Goal: Task Accomplishment & Management: Manage account settings

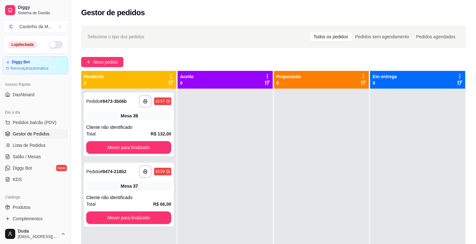
scroll to position [35, 0]
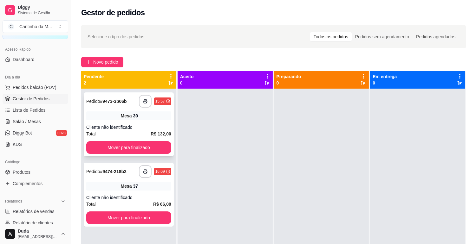
click at [88, 102] on span "Pedido" at bounding box center [93, 101] width 14 height 5
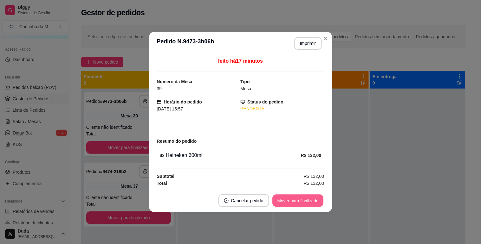
click at [300, 195] on button "Mover para finalizado" at bounding box center [297, 201] width 51 height 12
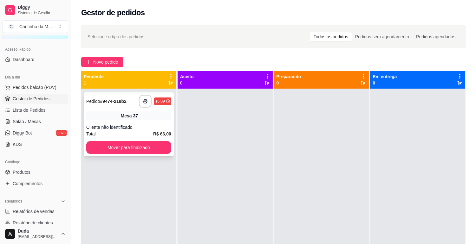
click at [102, 98] on div "Pedido # 9474-218b2" at bounding box center [106, 102] width 40 height 8
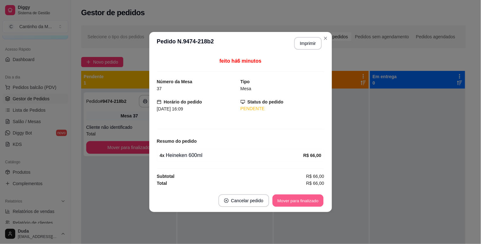
click at [305, 201] on button "Mover para finalizado" at bounding box center [297, 201] width 51 height 12
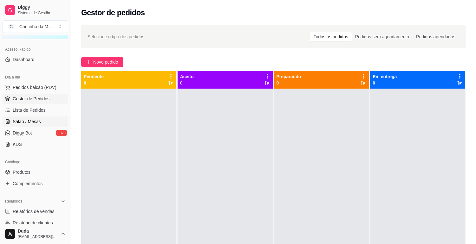
click at [32, 125] on link "Salão / Mesas" at bounding box center [36, 122] width 66 height 10
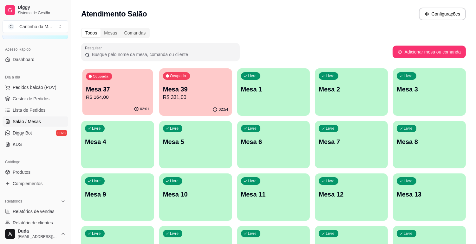
click at [96, 109] on div "02:01" at bounding box center [117, 109] width 71 height 12
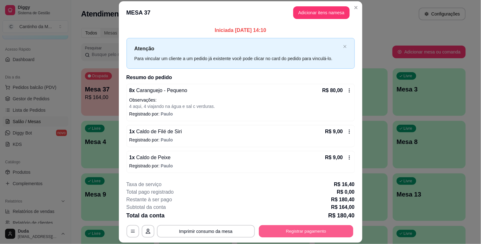
click at [284, 232] on button "Registrar pagamento" at bounding box center [306, 232] width 94 height 12
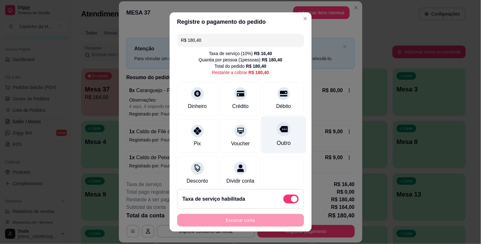
click at [271, 139] on div "Outro" at bounding box center [283, 134] width 45 height 37
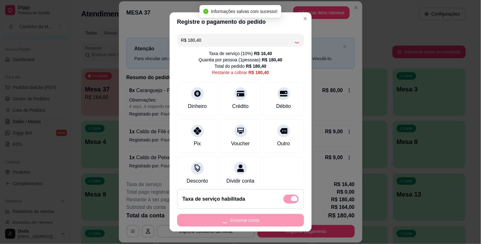
type input "R$ 0,00"
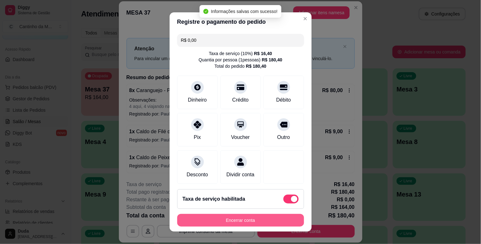
click at [269, 220] on button "Encerrar conta" at bounding box center [240, 220] width 127 height 13
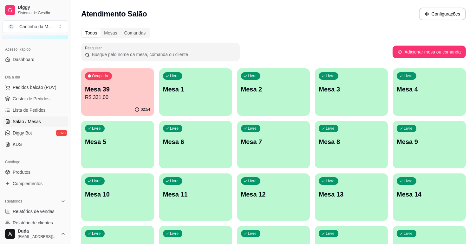
click at [29, 118] on span "Salão / Mesas" at bounding box center [27, 121] width 28 height 6
click at [102, 106] on div "02:54" at bounding box center [117, 110] width 73 height 12
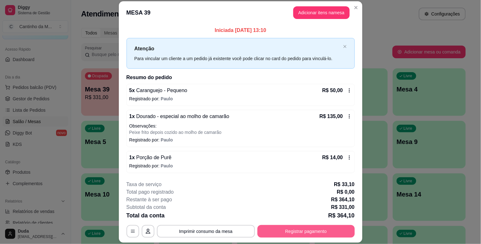
click at [267, 227] on button "Registrar pagamento" at bounding box center [305, 231] width 97 height 13
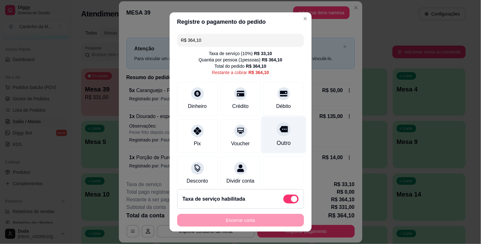
click at [276, 141] on div "Outro" at bounding box center [283, 143] width 14 height 8
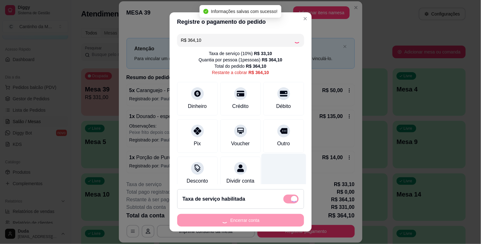
type input "R$ 0,00"
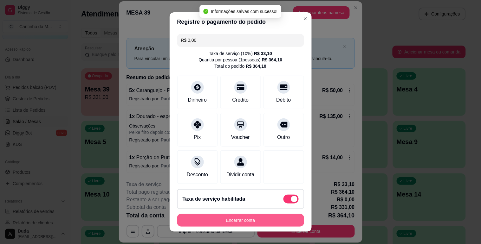
click at [253, 220] on button "Encerrar conta" at bounding box center [240, 220] width 127 height 13
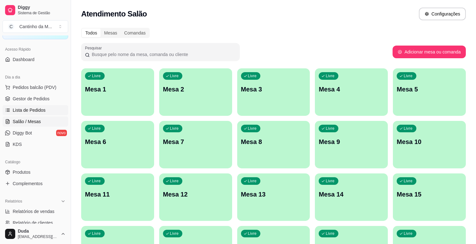
click at [27, 112] on span "Lista de Pedidos" at bounding box center [29, 110] width 33 height 6
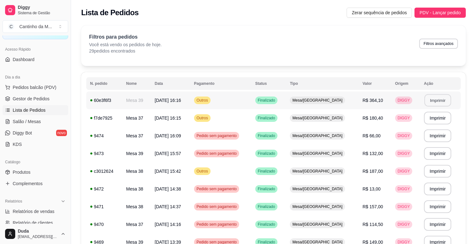
click at [430, 103] on button "Imprimir" at bounding box center [437, 100] width 27 height 12
click at [432, 118] on button "Imprimir" at bounding box center [438, 118] width 28 height 13
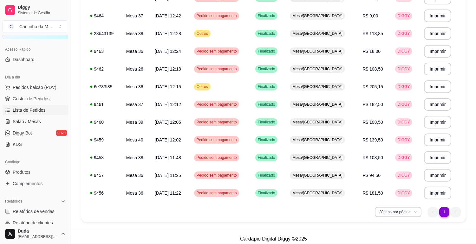
scroll to position [407, 0]
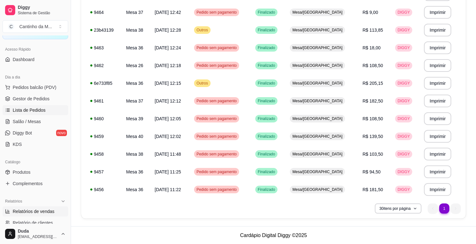
click at [26, 213] on span "Relatórios de vendas" at bounding box center [34, 211] width 42 height 6
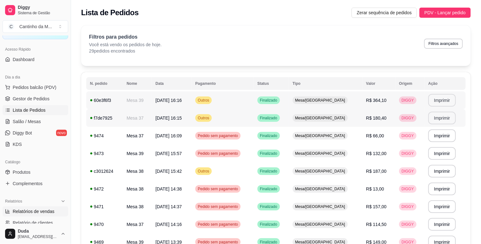
select select "ALL"
select select "0"
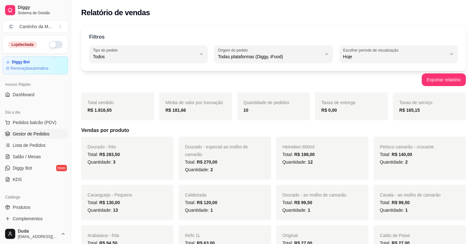
click at [33, 135] on span "Gestor de Pedidos" at bounding box center [31, 134] width 37 height 6
